Goal: Transaction & Acquisition: Subscribe to service/newsletter

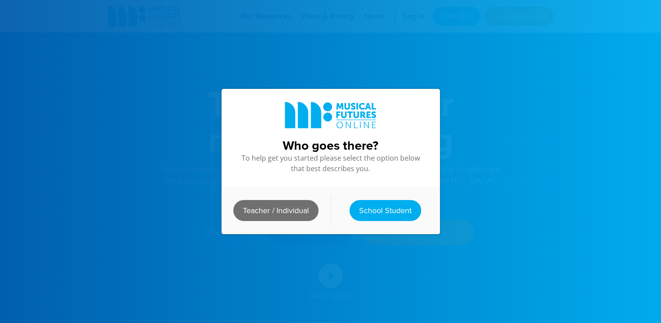
click at [302, 208] on link "Teacher / Individual" at bounding box center [275, 210] width 85 height 21
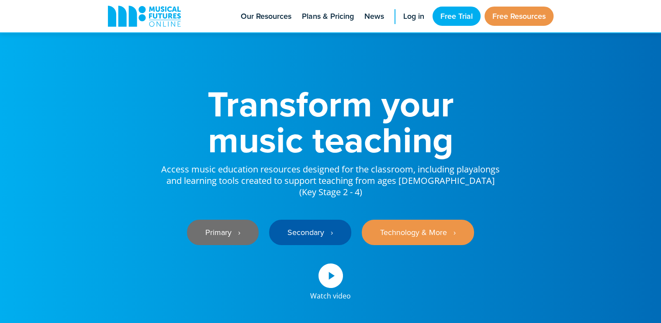
click at [229, 219] on link "Primary ‎‏‏‎ ‎ ›" at bounding box center [223, 231] width 72 height 25
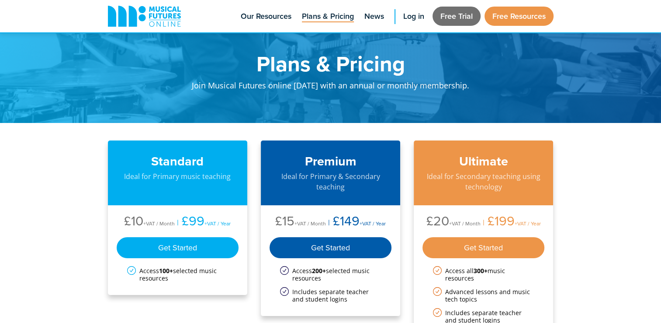
click at [449, 14] on link "Free Trial" at bounding box center [457, 16] width 48 height 19
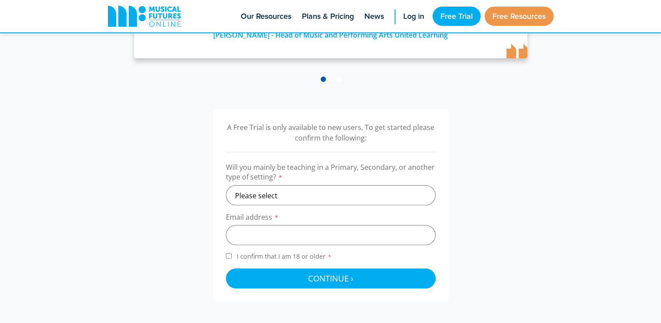
scroll to position [230, 0]
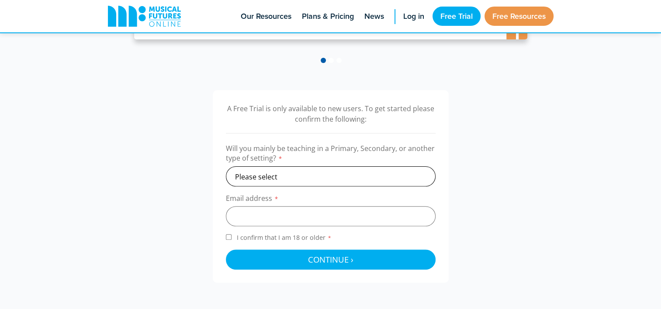
click at [321, 176] on select "Please select Primary Secondary Other" at bounding box center [331, 176] width 210 height 20
select select "primary"
click at [226, 166] on select "Please select Primary Secondary Other" at bounding box center [331, 176] width 210 height 20
click at [272, 212] on input "email" at bounding box center [331, 216] width 210 height 20
type input "ciara31collins@icloud.com"
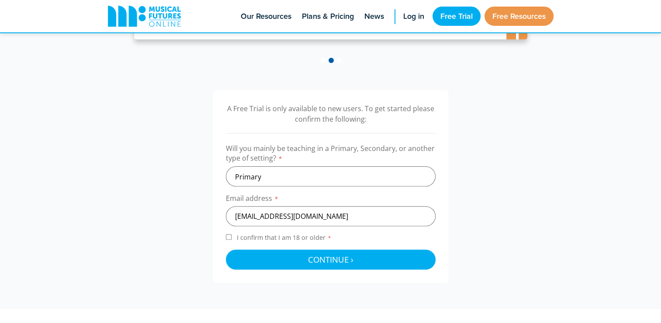
click at [227, 238] on input "I confirm that I am 18 or older *" at bounding box center [229, 237] width 6 height 6
checkbox input "true"
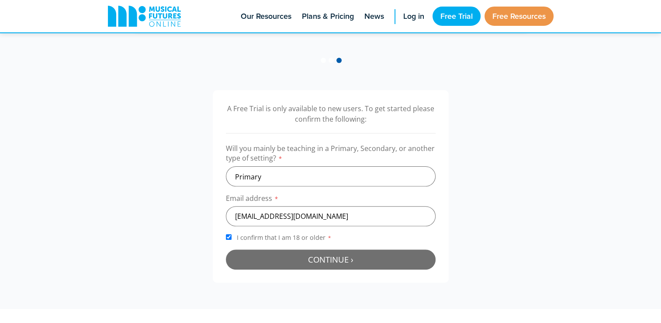
click at [259, 257] on button "Continue › Checking your details..." at bounding box center [331, 259] width 210 height 20
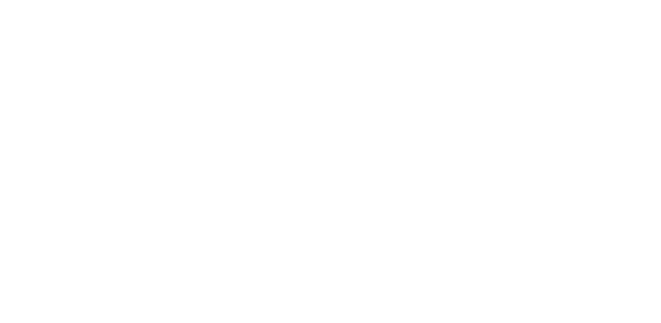
scroll to position [285, 0]
